Goal: Task Accomplishment & Management: Use online tool/utility

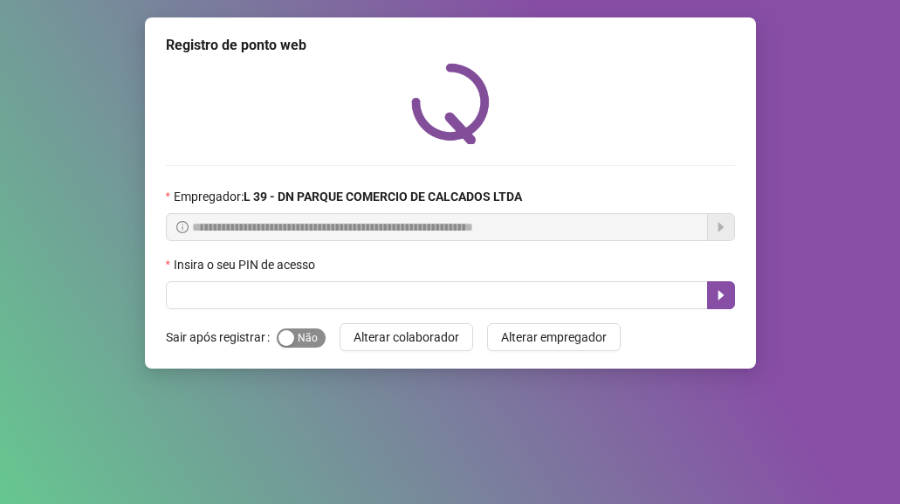
click at [289, 334] on div "button" at bounding box center [286, 338] width 16 height 16
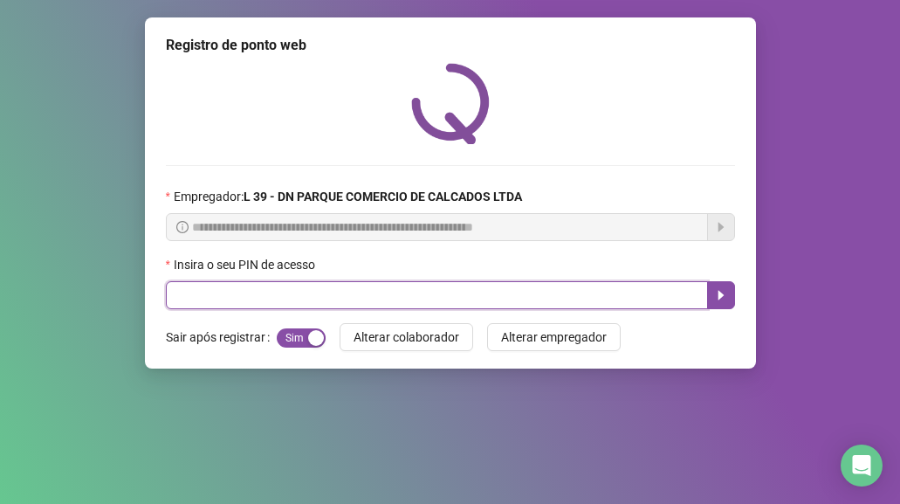
click at [249, 299] on input "text" at bounding box center [437, 295] width 542 height 28
type input "*****"
click at [715, 298] on icon "caret-right" at bounding box center [721, 295] width 14 height 14
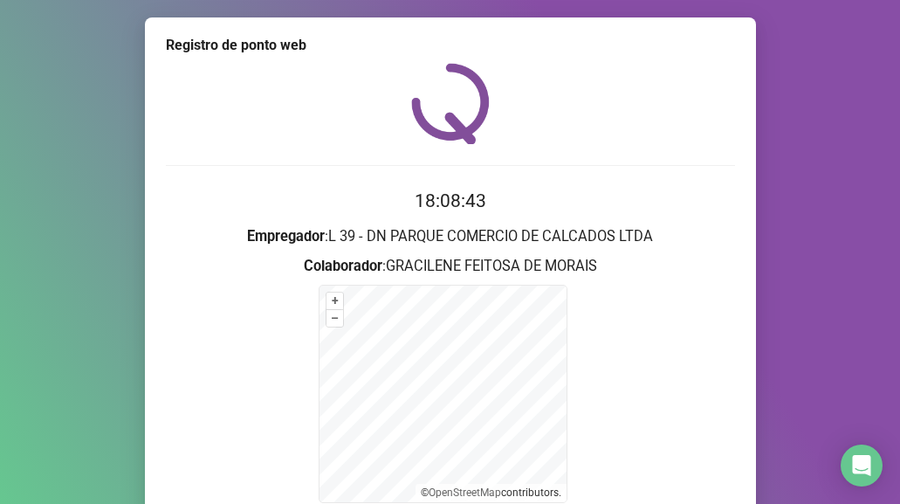
scroll to position [173, 0]
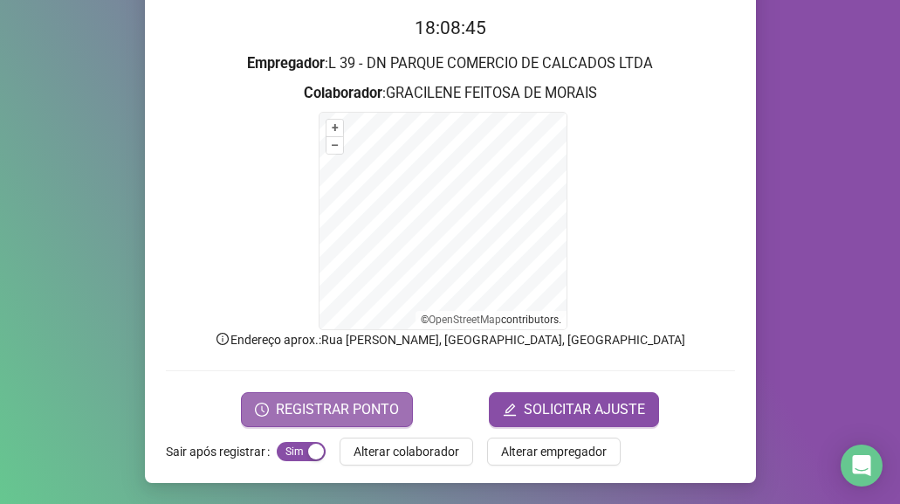
click at [317, 404] on span "REGISTRAR PONTO" at bounding box center [337, 409] width 123 height 21
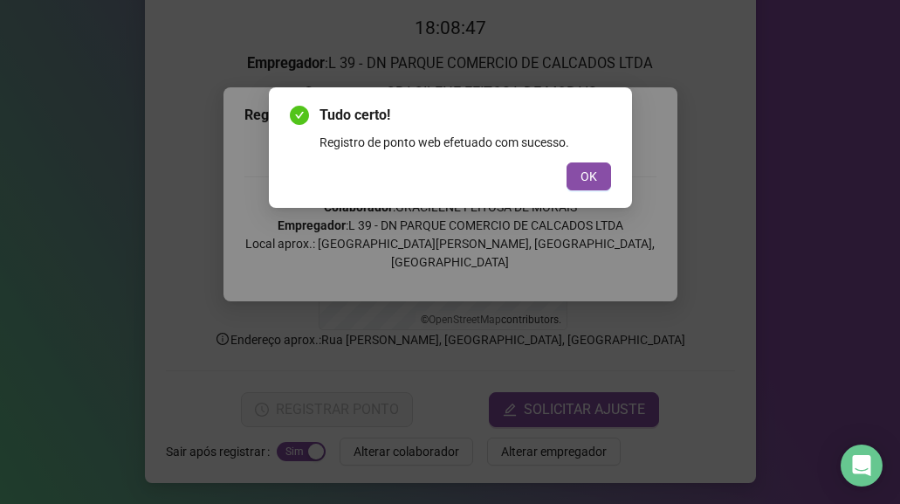
click at [612, 181] on div "Tudo certo! Registro de ponto web efetuado com sucesso. OK" at bounding box center [450, 147] width 363 height 120
click at [590, 181] on span "OK" at bounding box center [589, 176] width 17 height 19
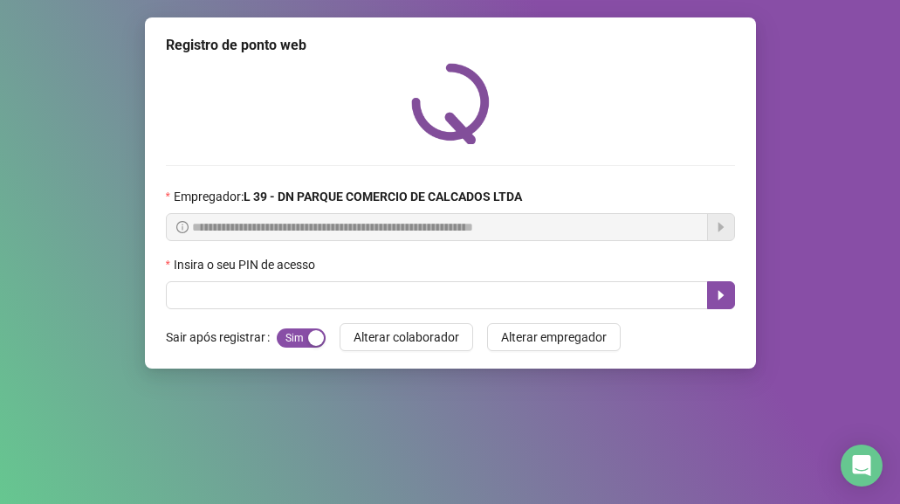
scroll to position [0, 0]
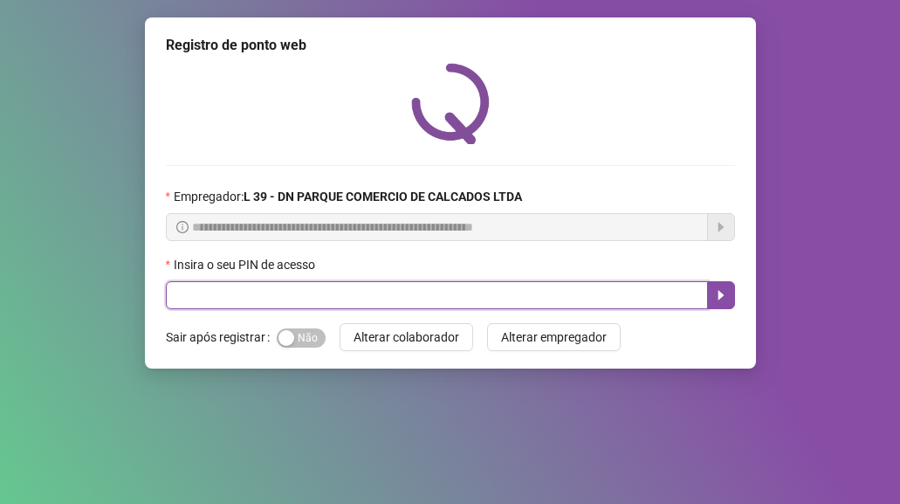
click at [321, 302] on input "text" at bounding box center [437, 295] width 542 height 28
type input "*****"
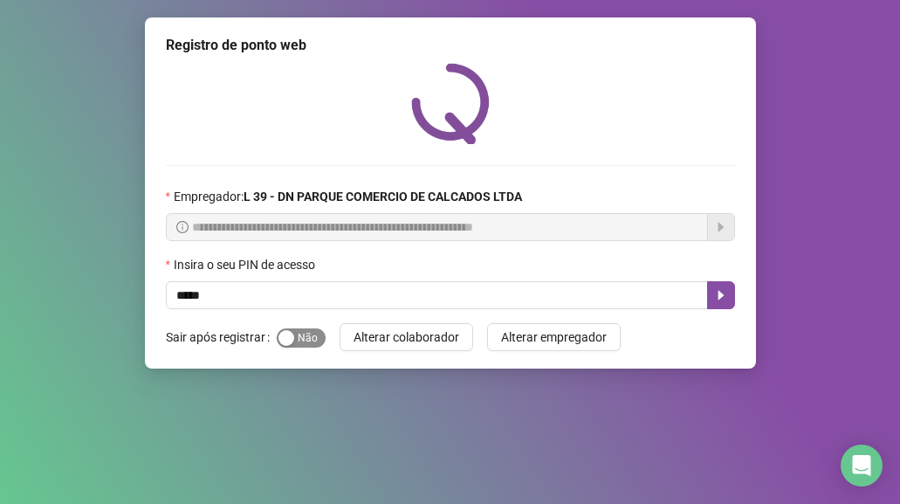
click at [313, 331] on span "Sim Não" at bounding box center [301, 337] width 49 height 19
click at [728, 288] on button "button" at bounding box center [721, 295] width 28 height 28
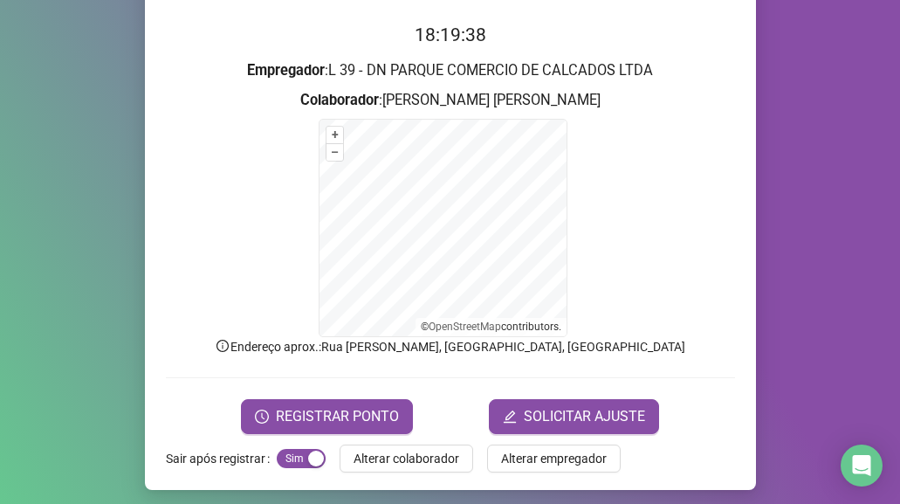
scroll to position [173, 0]
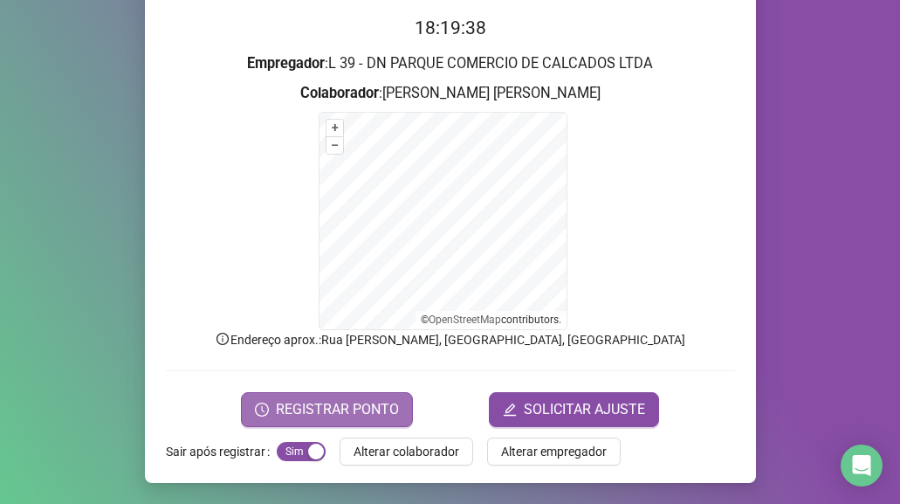
click at [343, 408] on span "REGISTRAR PONTO" at bounding box center [337, 409] width 123 height 21
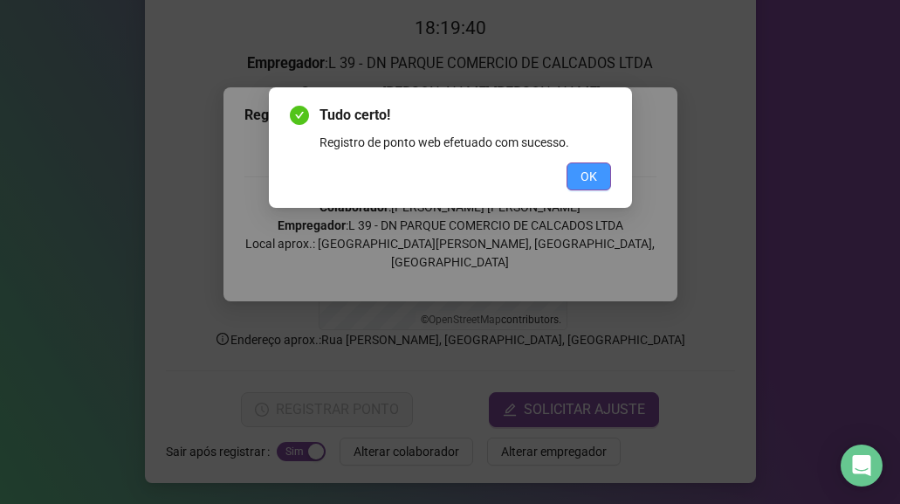
click at [604, 174] on button "OK" at bounding box center [589, 176] width 45 height 28
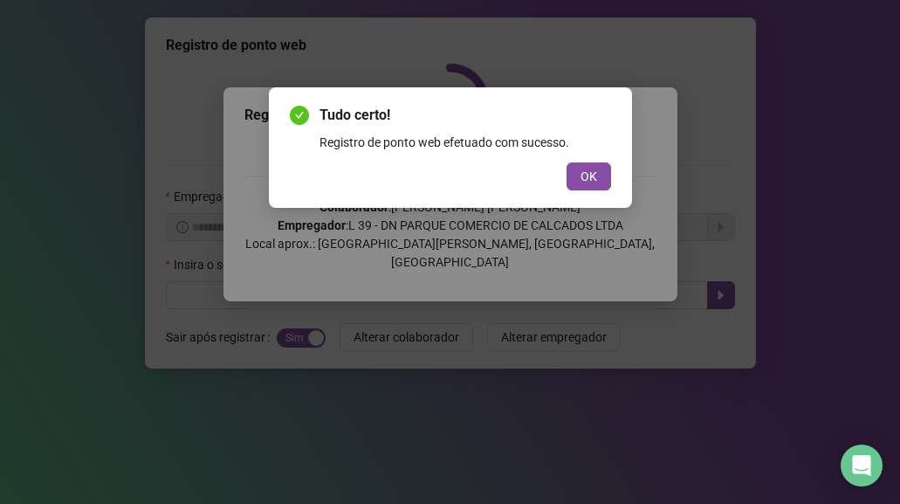
scroll to position [0, 0]
